Goal: Navigation & Orientation: Find specific page/section

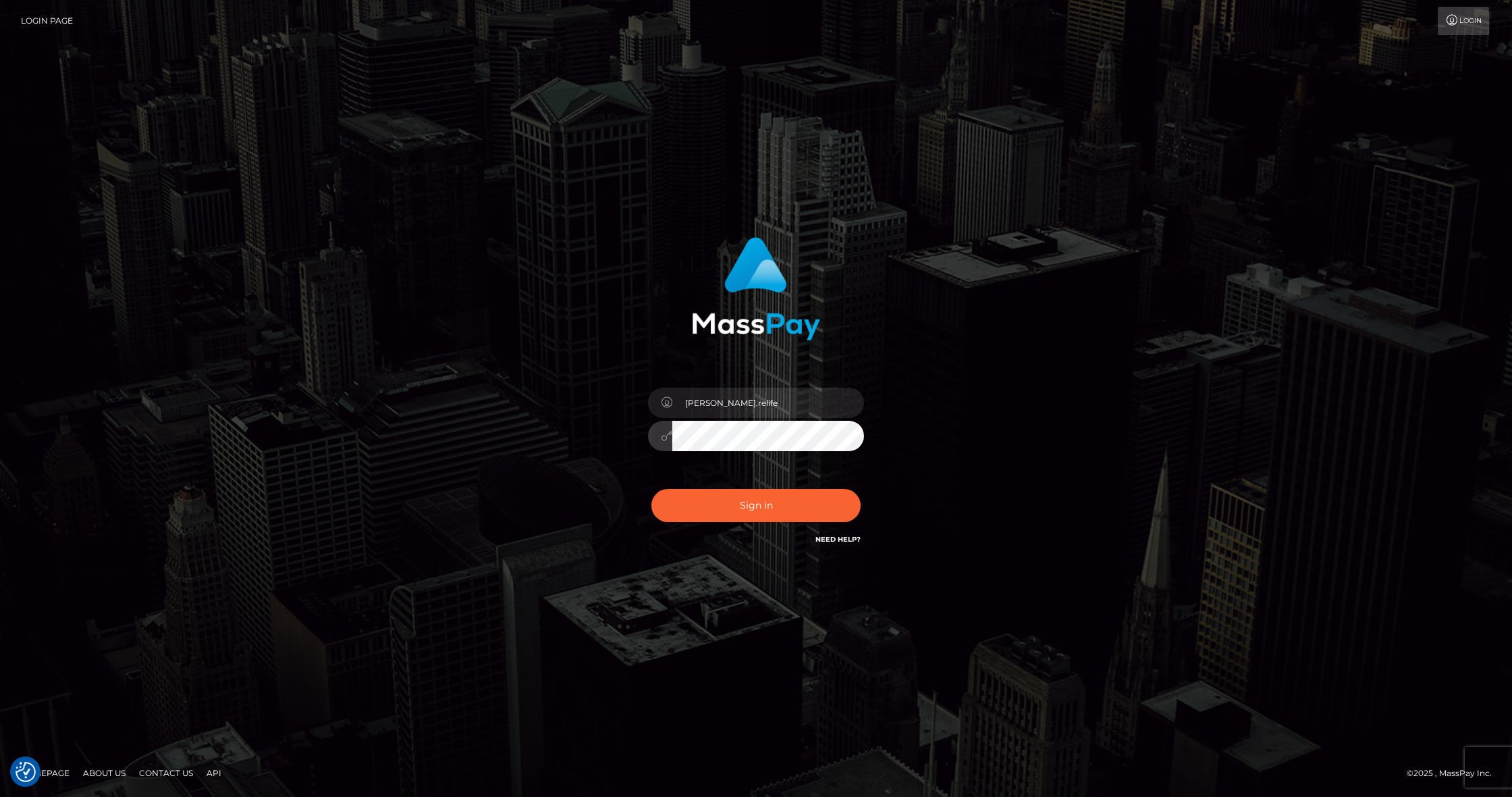
drag, startPoint x: 760, startPoint y: 500, endPoint x: 737, endPoint y: 501, distance: 23.0
click at [757, 500] on button "Sign in" at bounding box center [756, 505] width 210 height 33
type input "[PERSON_NAME].relife"
click at [745, 511] on button "Sign in" at bounding box center [756, 505] width 210 height 33
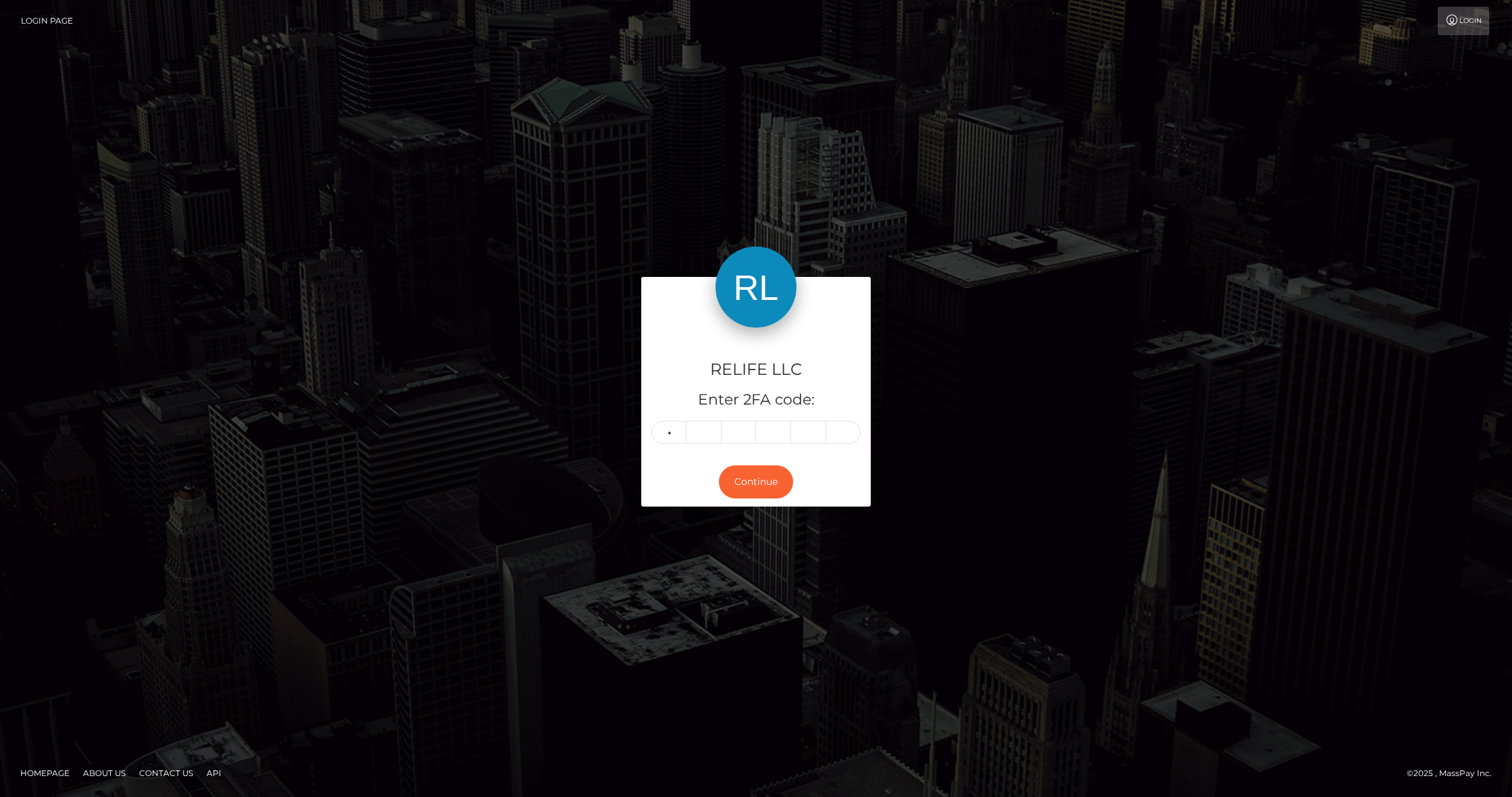
type input "5"
type input "9"
type input "2"
type input "9"
type input "1"
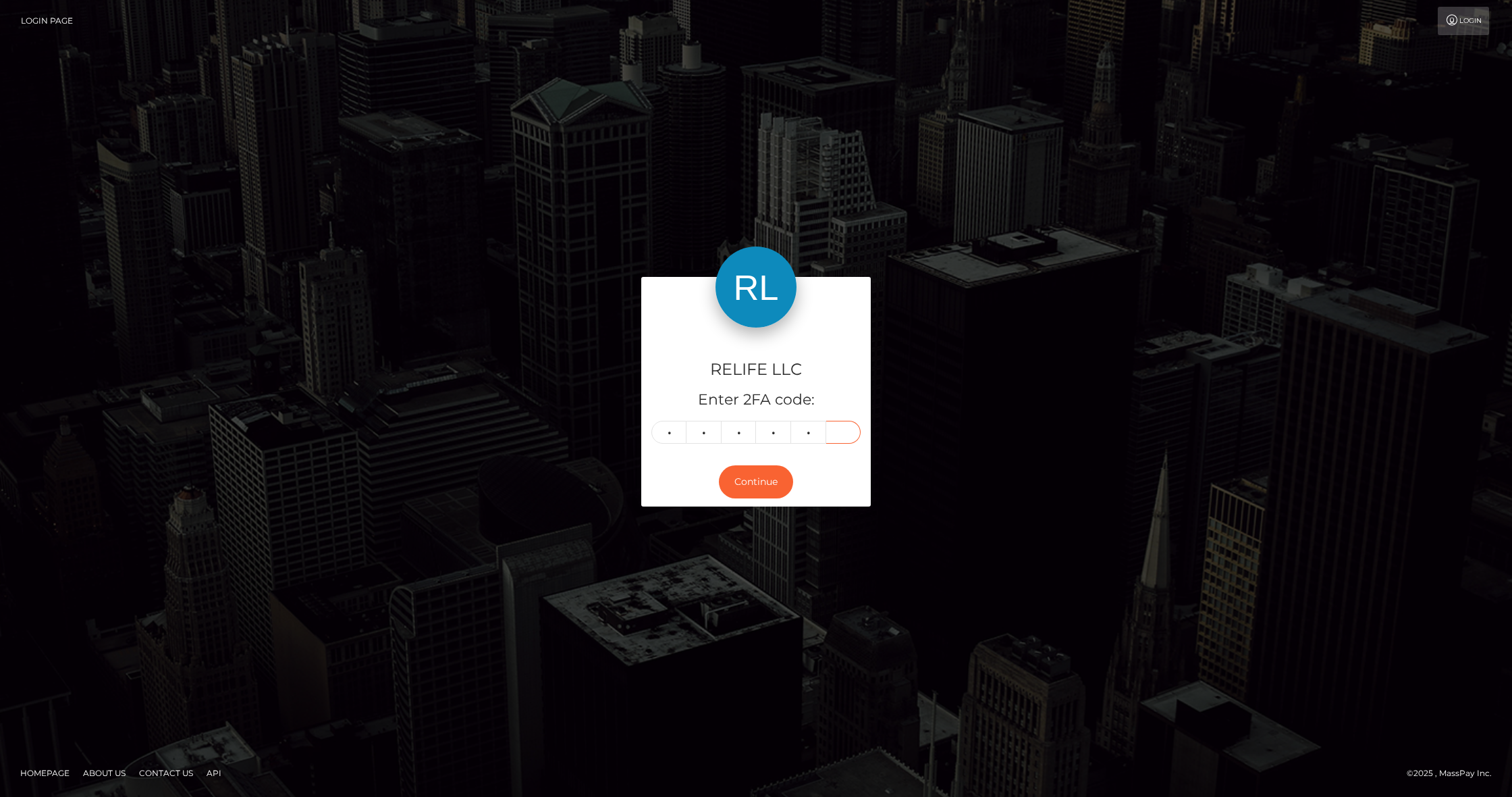
type input "6"
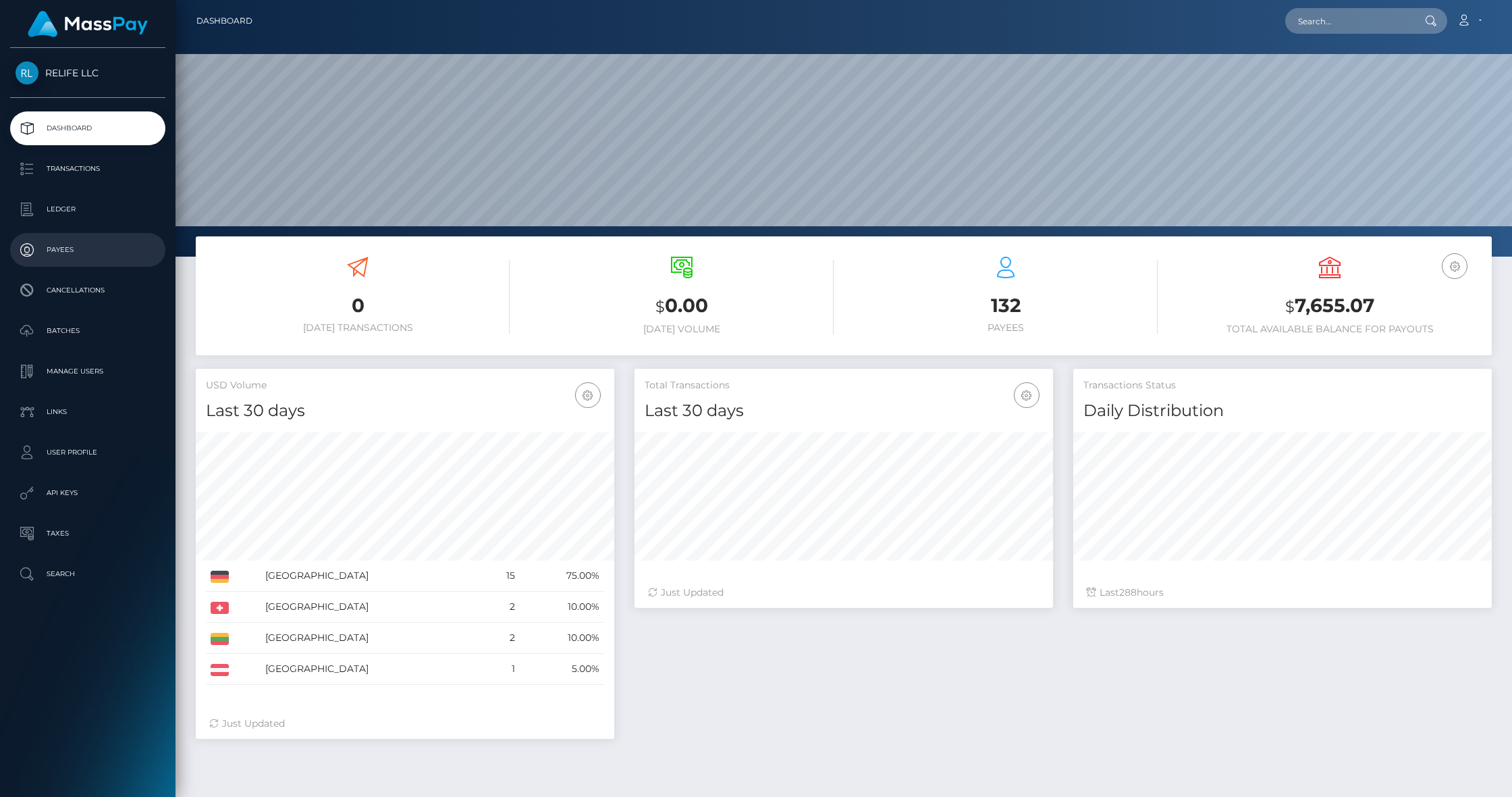
scroll to position [238, 418]
click at [63, 248] on p "Payees" at bounding box center [87, 250] width 144 height 20
